Goal: Task Accomplishment & Management: Use online tool/utility

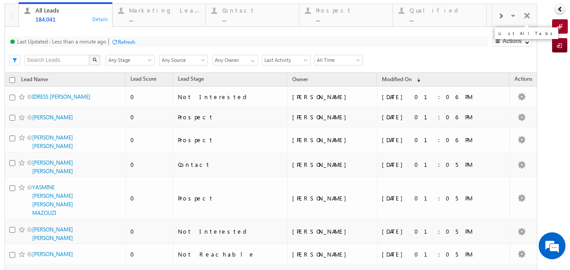
click at [509, 17] on span at bounding box center [513, 17] width 9 height 19
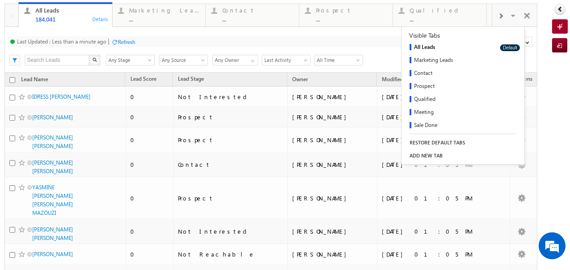
click at [368, 40] on div "Last Updated : Less than a minute ago Refresh Refreshing..." at bounding box center [247, 41] width 479 height 11
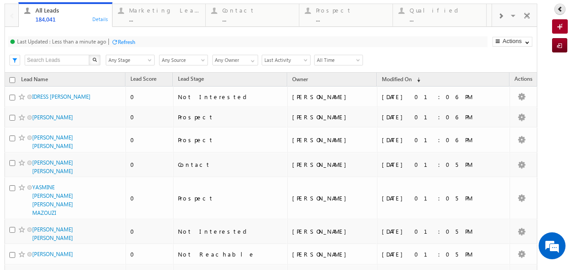
click at [557, 9] on icon at bounding box center [560, 9] width 6 height 6
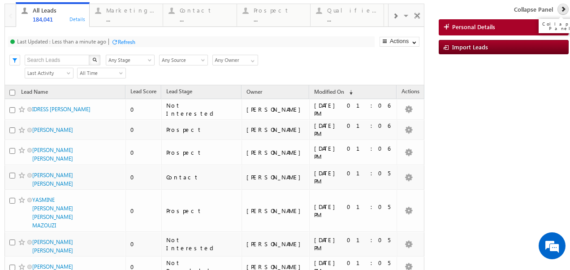
click at [560, 10] on icon at bounding box center [563, 9] width 6 height 6
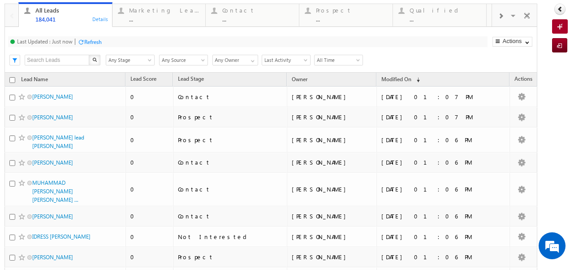
click at [217, 57] on input "Any Owner" at bounding box center [235, 60] width 46 height 11
click at [253, 61] on span at bounding box center [252, 60] width 7 height 7
click at [120, 60] on span "Any Stage" at bounding box center [128, 60] width 45 height 8
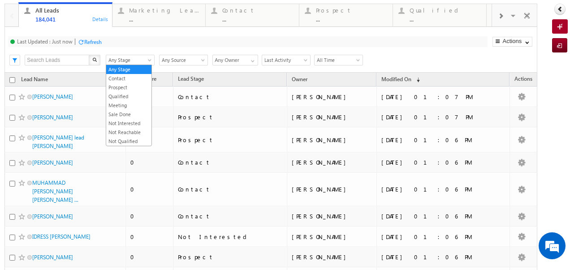
click at [74, 58] on input "text" at bounding box center [57, 60] width 65 height 11
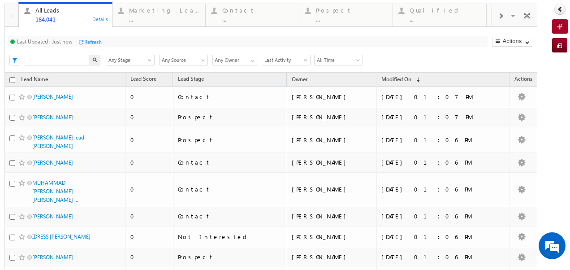
click at [87, 37] on div "Refresh" at bounding box center [89, 41] width 24 height 9
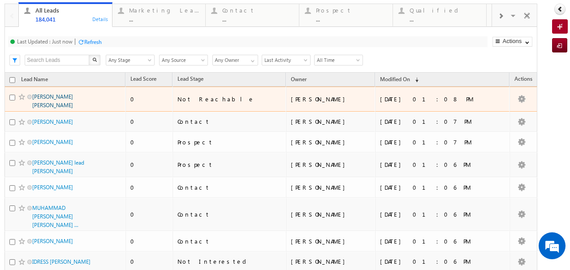
click at [39, 100] on link "[PERSON_NAME] [PERSON_NAME]" at bounding box center [52, 100] width 41 height 15
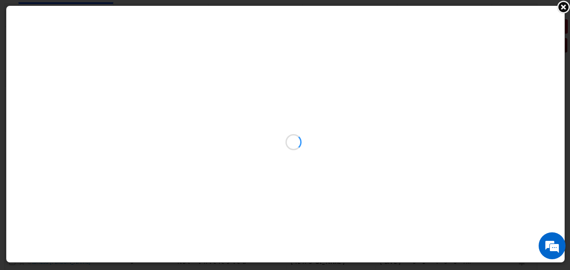
click at [565, 4] on link at bounding box center [562, 6] width 13 height 13
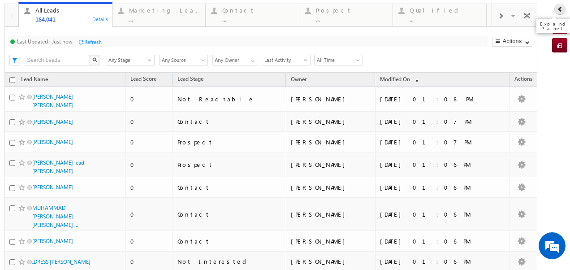
click at [557, 10] on icon at bounding box center [560, 9] width 6 height 6
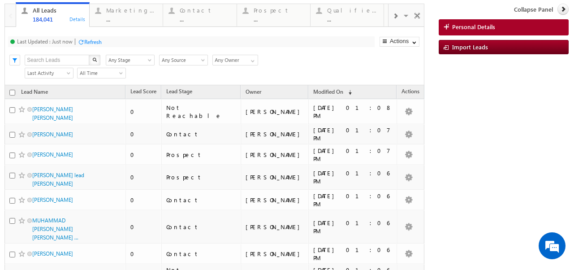
click at [532, 10] on span "Collapse Panel" at bounding box center [533, 9] width 39 height 8
click at [560, 9] on icon at bounding box center [563, 9] width 6 height 6
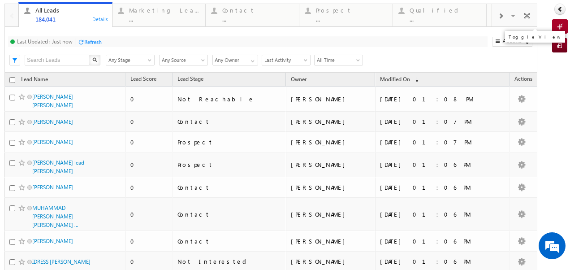
click at [522, 13] on span at bounding box center [526, 17] width 9 height 19
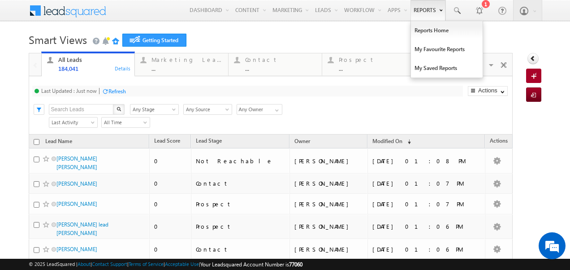
click at [413, 4] on link "Reports" at bounding box center [427, 10] width 35 height 21
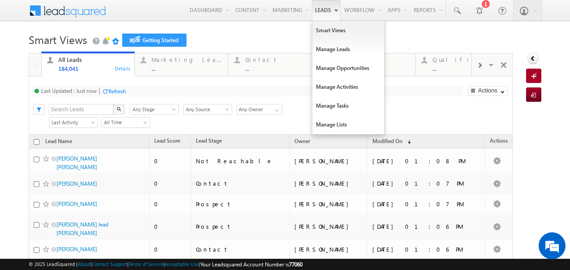
click at [315, 9] on link "Leads" at bounding box center [326, 10] width 29 height 21
click at [321, 50] on link "Manage Leads" at bounding box center [348, 49] width 72 height 19
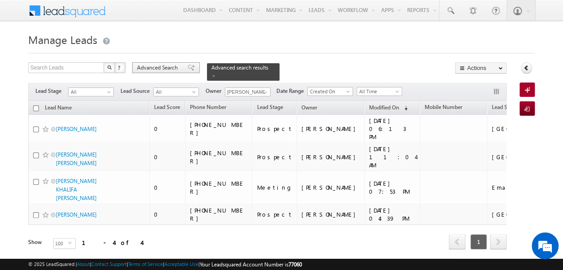
click at [165, 66] on span "Advanced Search" at bounding box center [158, 68] width 43 height 8
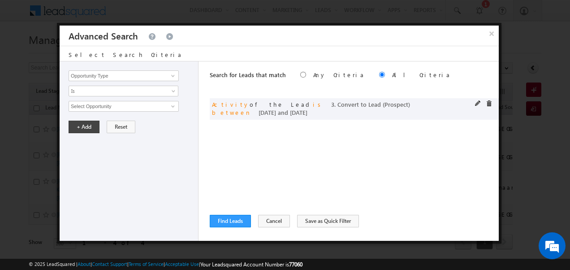
click at [473, 102] on div "and Activity of the Lead is 3. Convert to Lead (Prospect) between 10/08/2025 an…" at bounding box center [354, 108] width 289 height 21
click at [476, 103] on span at bounding box center [478, 103] width 6 height 6
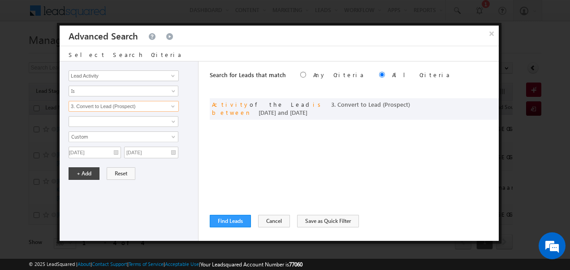
click at [94, 106] on input "3. Convert to Lead (Prospect)" at bounding box center [124, 106] width 110 height 11
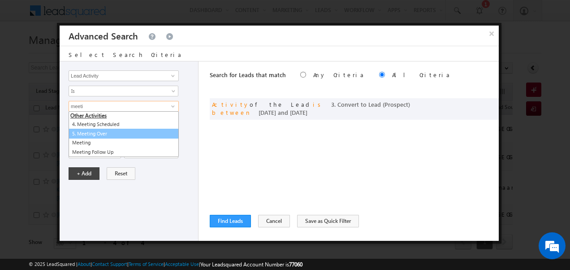
click at [99, 130] on link "5. Meeting Over" at bounding box center [124, 134] width 110 height 10
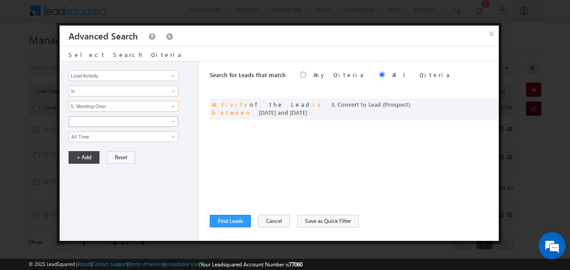
type input "5. Meeting Over"
click at [94, 122] on span at bounding box center [117, 121] width 97 height 8
click at [94, 123] on span at bounding box center [117, 121] width 97 height 8
click at [95, 133] on span "All Time" at bounding box center [117, 137] width 97 height 8
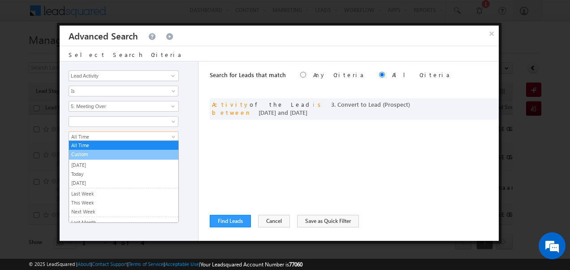
click at [94, 154] on link "Custom" at bounding box center [123, 154] width 109 height 8
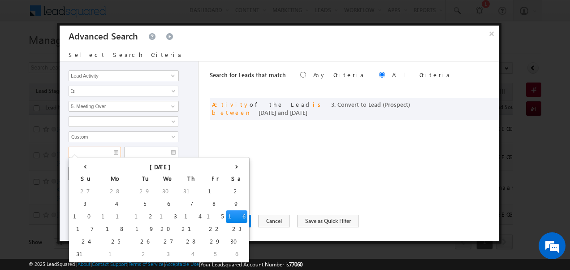
click at [89, 150] on input "text" at bounding box center [95, 152] width 52 height 12
click at [77, 214] on td "10" at bounding box center [85, 216] width 28 height 13
type input "10/08/2025"
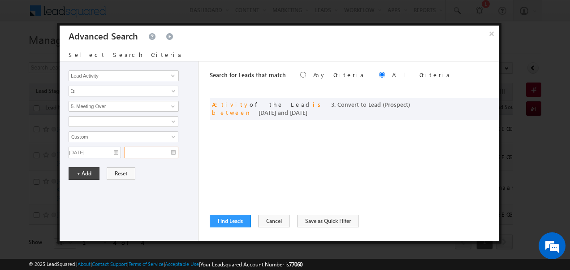
click at [171, 150] on input "text" at bounding box center [151, 152] width 54 height 12
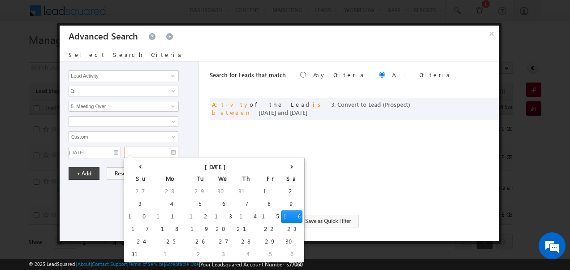
click at [281, 219] on td "16" at bounding box center [291, 216] width 21 height 13
type input "16/08/2025"
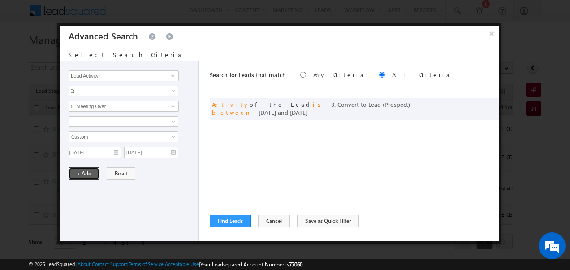
click at [83, 172] on button "+ Add" at bounding box center [84, 173] width 31 height 13
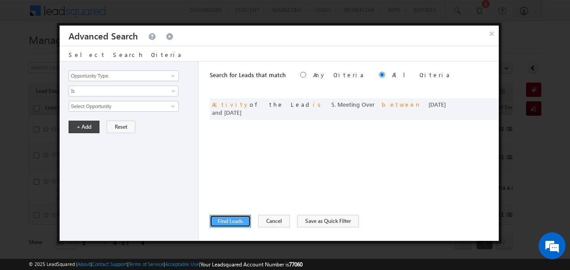
click at [236, 218] on button "Find Leads" at bounding box center [230, 221] width 41 height 13
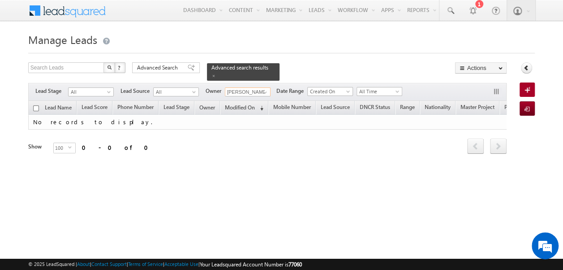
click at [238, 87] on input "[PERSON_NAME]" at bounding box center [248, 91] width 46 height 9
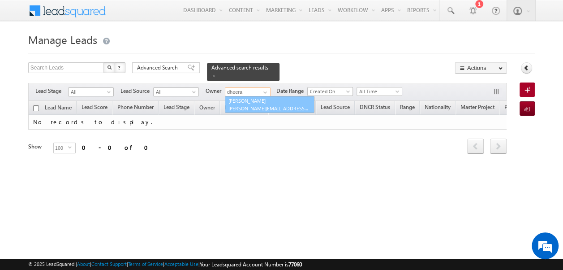
click at [258, 105] on span "dheeraj.soni@indglobal.ae" at bounding box center [268, 108] width 81 height 7
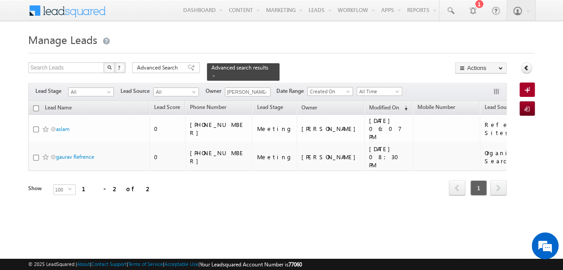
click at [411, 207] on div "Manage Leads Search Leads X ? 2 results found Advanced Search Advanced Search A…" at bounding box center [281, 142] width 507 height 224
click at [13, 140] on body "Menu Admin admin +1@in dglob al.ae" at bounding box center [281, 127] width 563 height 254
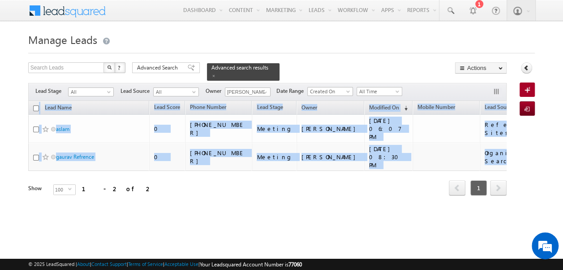
click at [13, 140] on body "Menu Admin admin +1@in dglob al.ae" at bounding box center [281, 127] width 563 height 254
copy div "Lead Name Lead Score Phone Number Lead Stage Owner Modified On (sorted descendi…"
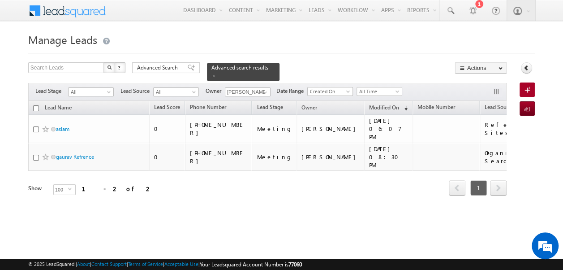
click at [281, 200] on div "Tags × Select at-least one lead to tag... × Close Lead Name Lead Score" at bounding box center [267, 161] width 478 height 120
click at [491, 33] on h1 "Manage Leads" at bounding box center [281, 38] width 507 height 17
click at [244, 87] on input "[PERSON_NAME]" at bounding box center [248, 91] width 46 height 9
click at [249, 98] on link "Murari Sharma murari.sharma@indglobal.ae" at bounding box center [270, 104] width 90 height 17
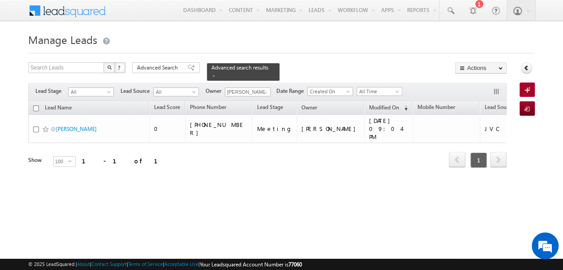
click at [436, 224] on div "Manage Leads Search Leads X ? 1 results found Advanced Search Advanced Search A…" at bounding box center [281, 142] width 507 height 224
click at [233, 90] on input "[PERSON_NAME]" at bounding box center [248, 91] width 46 height 9
click at [233, 96] on link "Rahul Raj rahul.raj@indglobal.ae" at bounding box center [269, 104] width 89 height 16
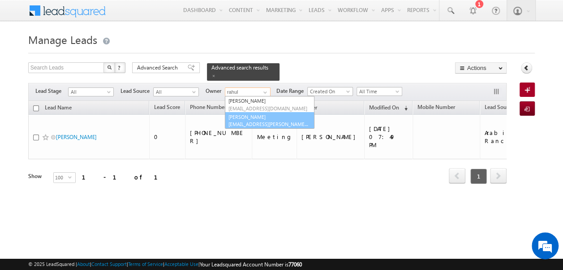
click at [248, 114] on link "Rahul Rajpurohit rahul.rajpurohit@indglobal.ae" at bounding box center [270, 120] width 90 height 17
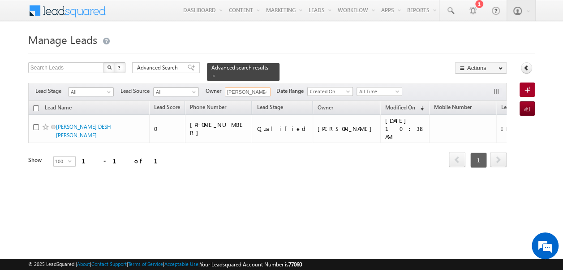
type input "[PERSON_NAME]"
